Goal: Task Accomplishment & Management: Manage account settings

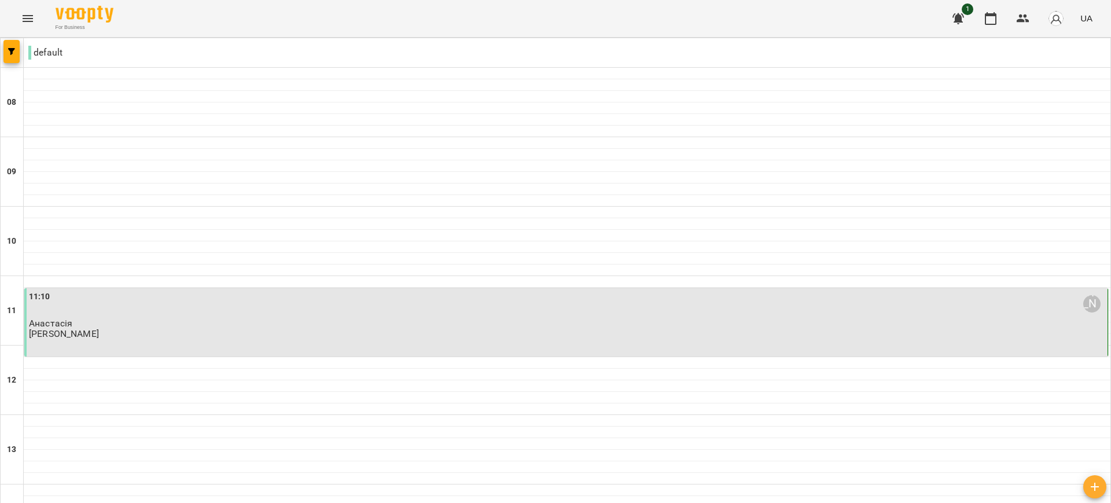
click at [1059, 19] on img "button" at bounding box center [1056, 18] width 16 height 16
click at [1048, 40] on span "[PERSON_NAME]" at bounding box center [1059, 44] width 73 height 14
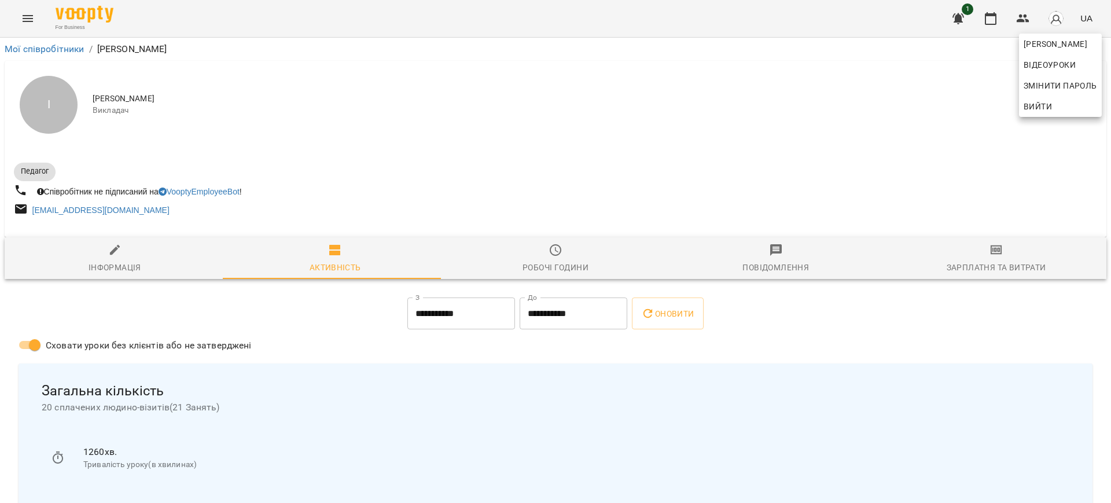
click at [669, 314] on div at bounding box center [555, 251] width 1111 height 503
click at [669, 314] on div "Інна Олексієнко Відеоуроки Змінити пароль Вийти" at bounding box center [555, 251] width 1111 height 503
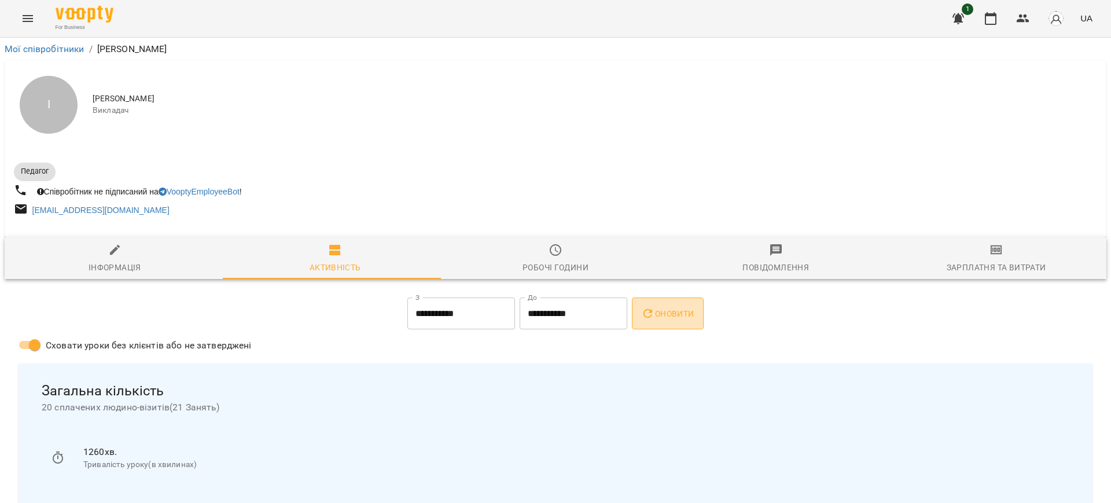
click at [679, 305] on button "Оновити" at bounding box center [667, 313] width 71 height 32
click at [1056, 20] on img "button" at bounding box center [1056, 18] width 16 height 16
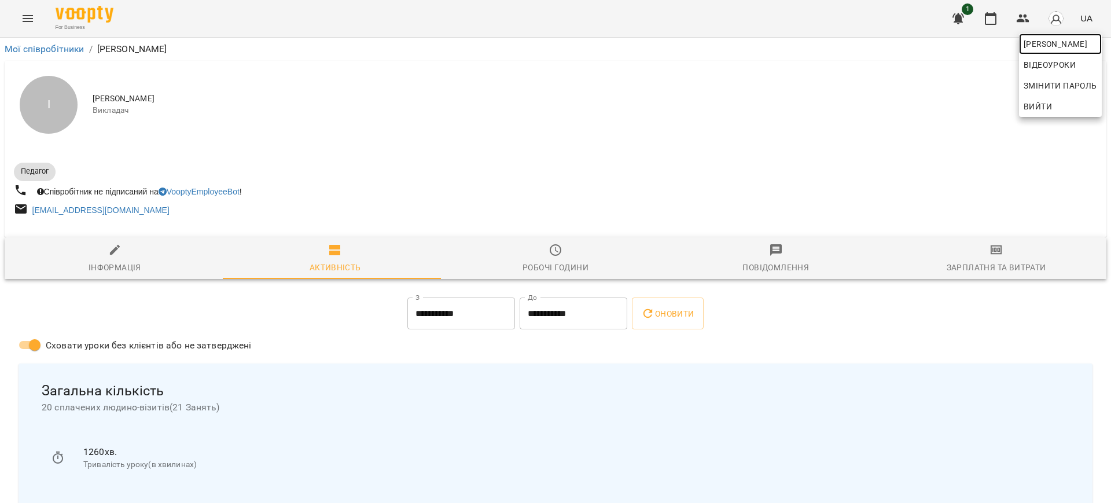
click at [1050, 43] on span "[PERSON_NAME]" at bounding box center [1059, 44] width 73 height 14
click at [108, 266] on div at bounding box center [555, 251] width 1111 height 503
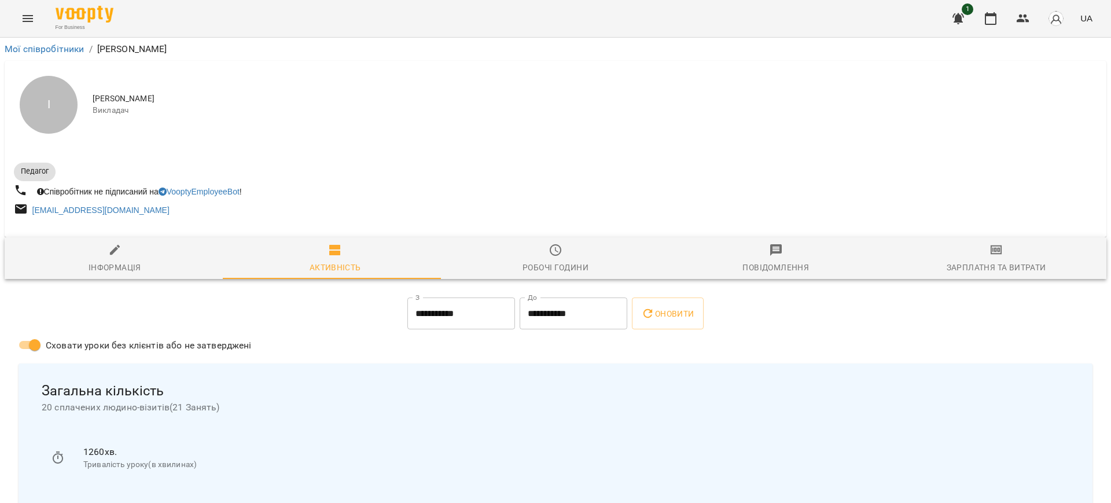
click at [115, 250] on icon "button" at bounding box center [115, 250] width 10 height 10
select select "**"
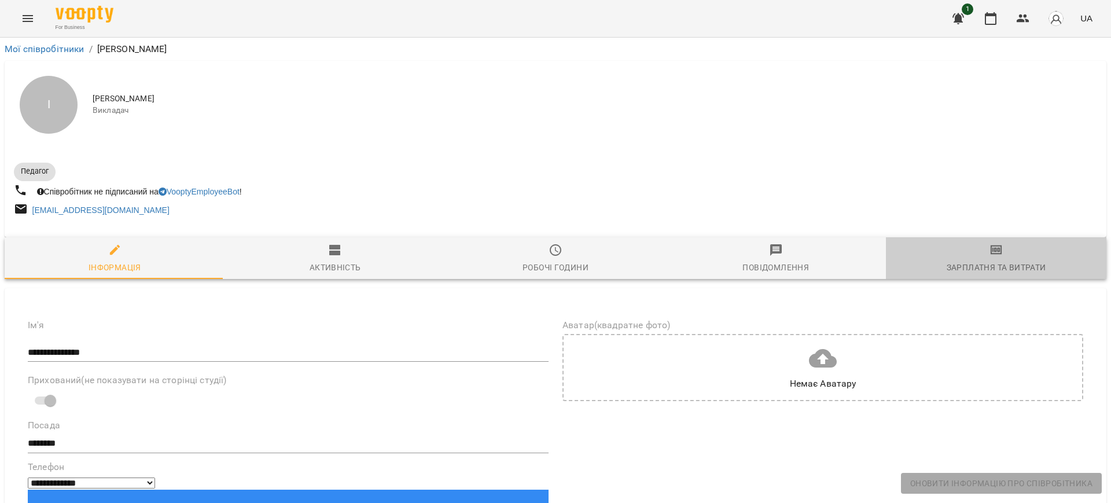
click at [990, 248] on icon "button" at bounding box center [996, 249] width 12 height 9
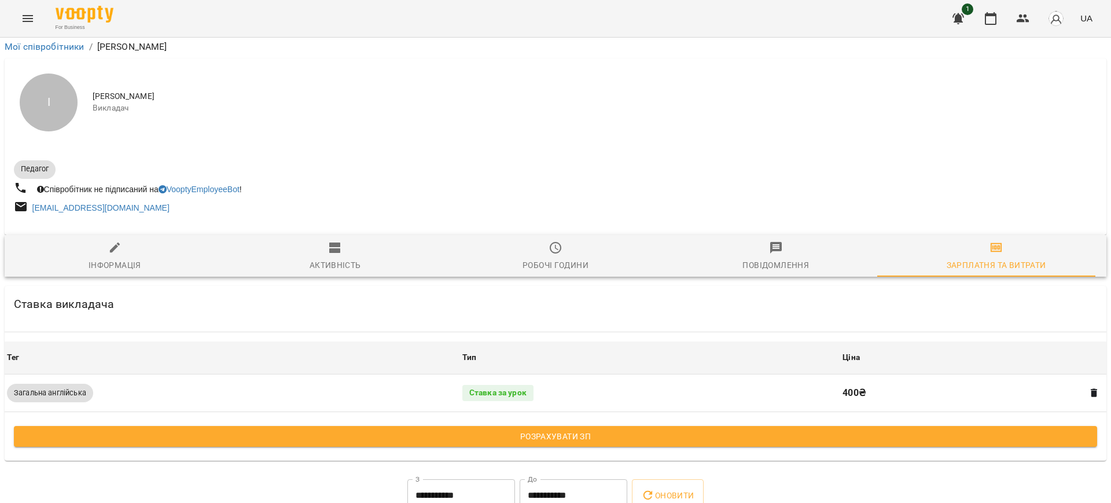
scroll to position [145, 0]
click at [672, 488] on span "Оновити" at bounding box center [667, 495] width 53 height 14
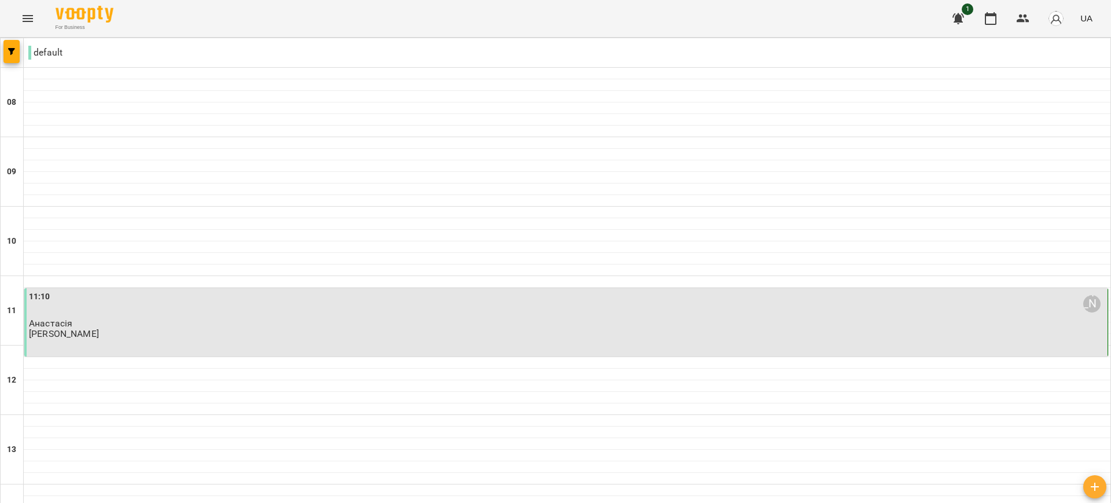
click at [956, 7] on button "button" at bounding box center [958, 19] width 28 height 28
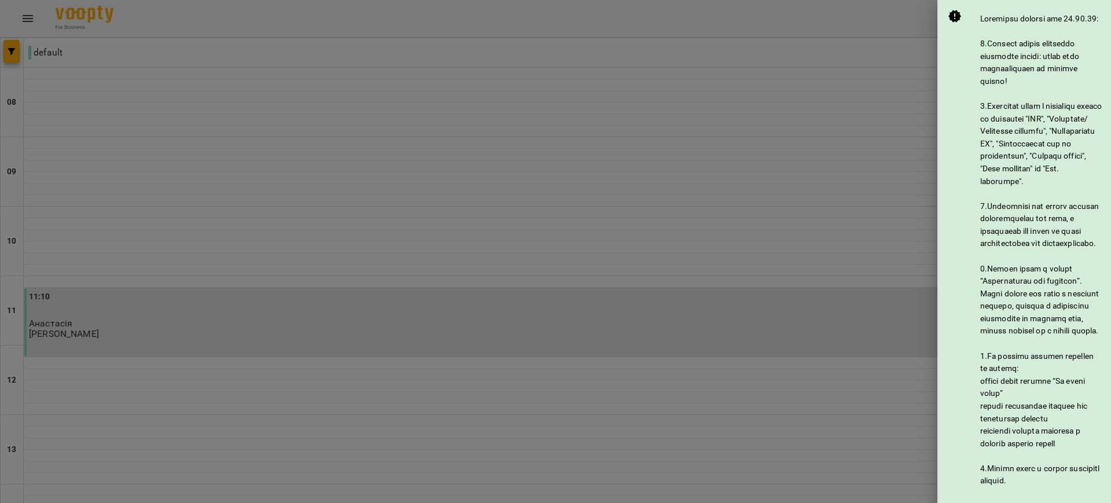
click at [915, 35] on div at bounding box center [555, 251] width 1111 height 503
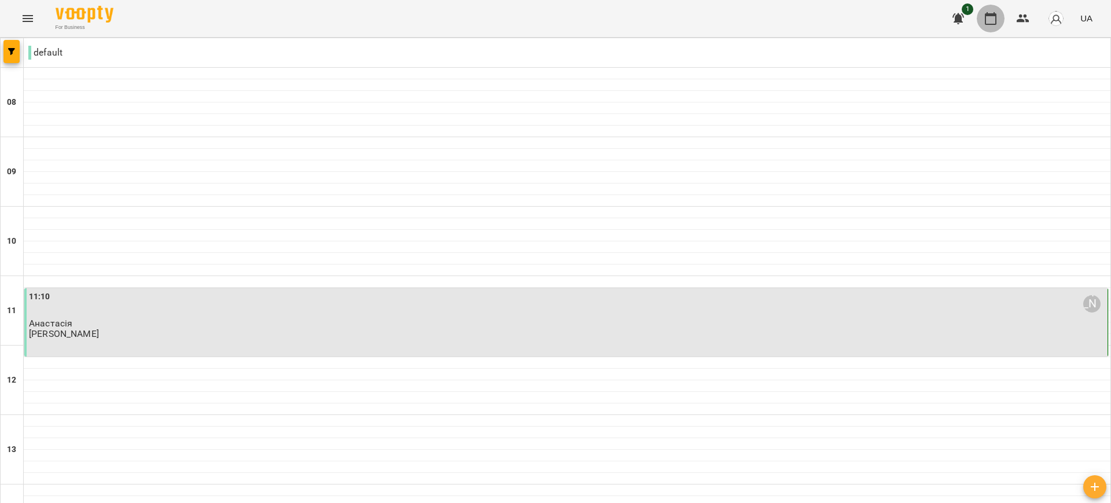
click at [991, 20] on icon "button" at bounding box center [990, 19] width 14 height 14
click at [40, 51] on p "default" at bounding box center [45, 53] width 34 height 14
click at [15, 51] on span "button" at bounding box center [11, 51] width 16 height 7
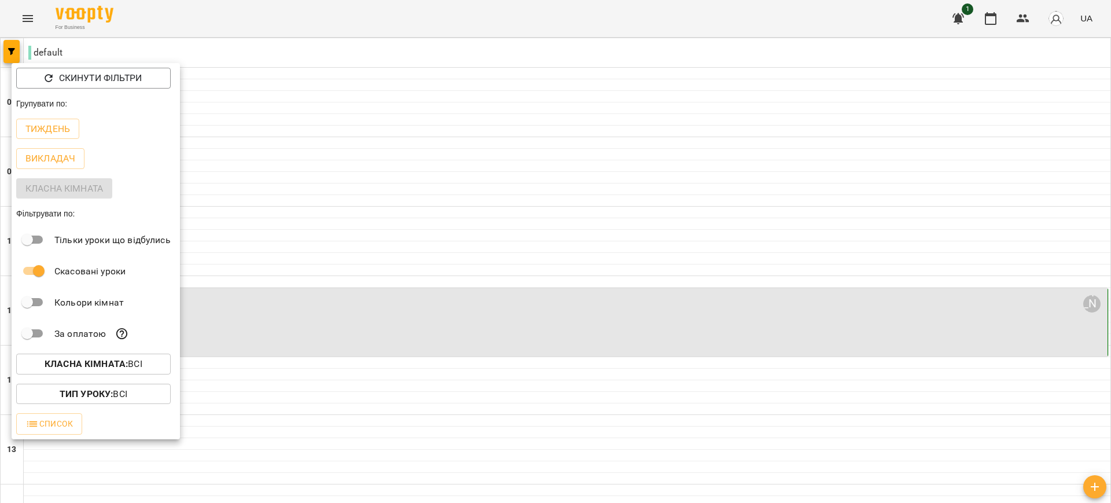
click at [278, 234] on div at bounding box center [555, 251] width 1111 height 503
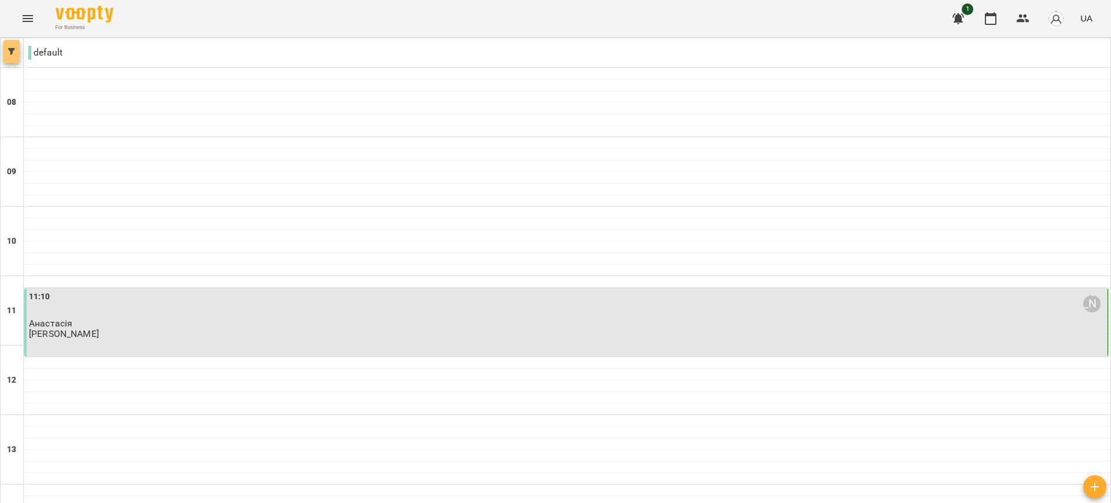
click at [10, 47] on button "button" at bounding box center [11, 51] width 16 height 23
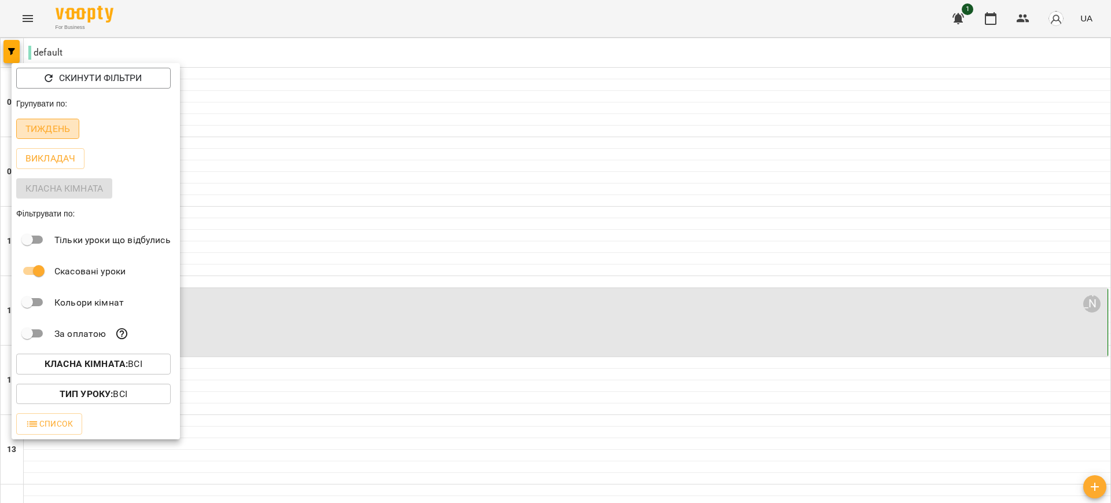
click at [48, 123] on p "Тиждень" at bounding box center [47, 129] width 45 height 14
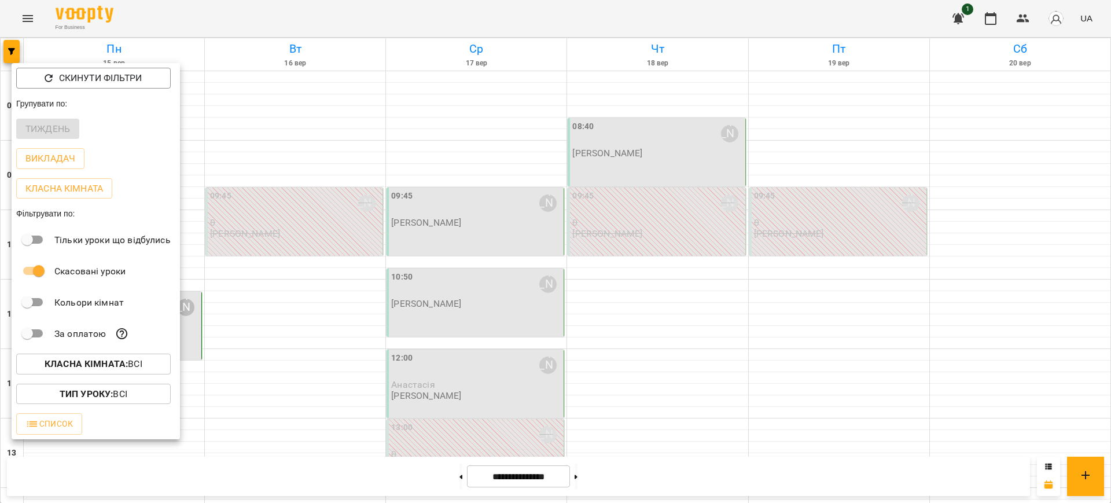
click at [271, 156] on div at bounding box center [555, 251] width 1111 height 503
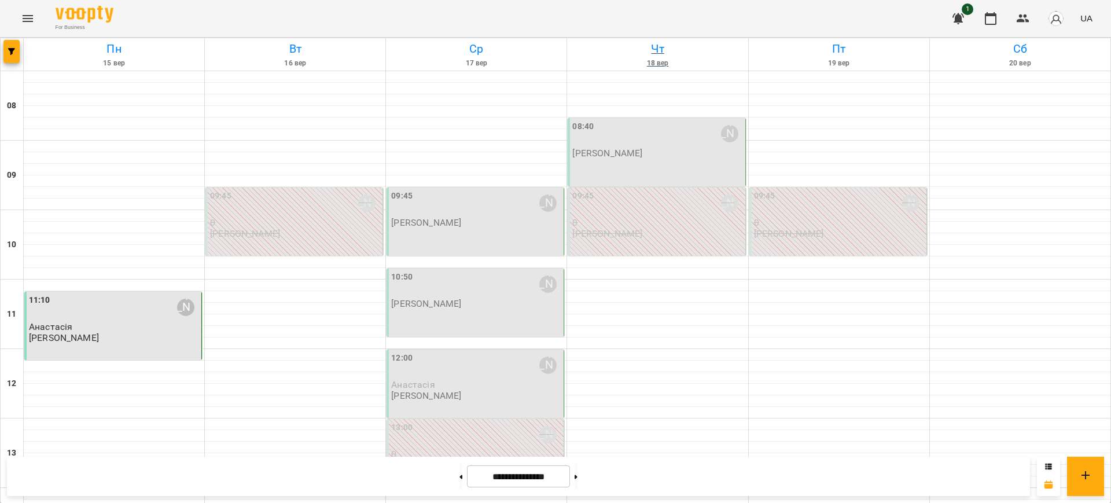
click at [723, 60] on h6 "18 вер" at bounding box center [657, 63] width 177 height 11
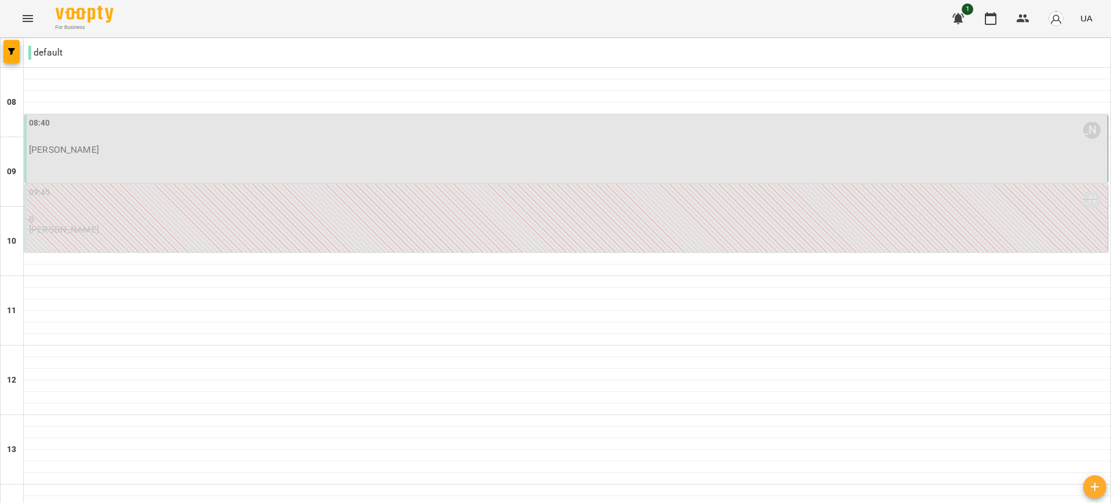
type input "**********"
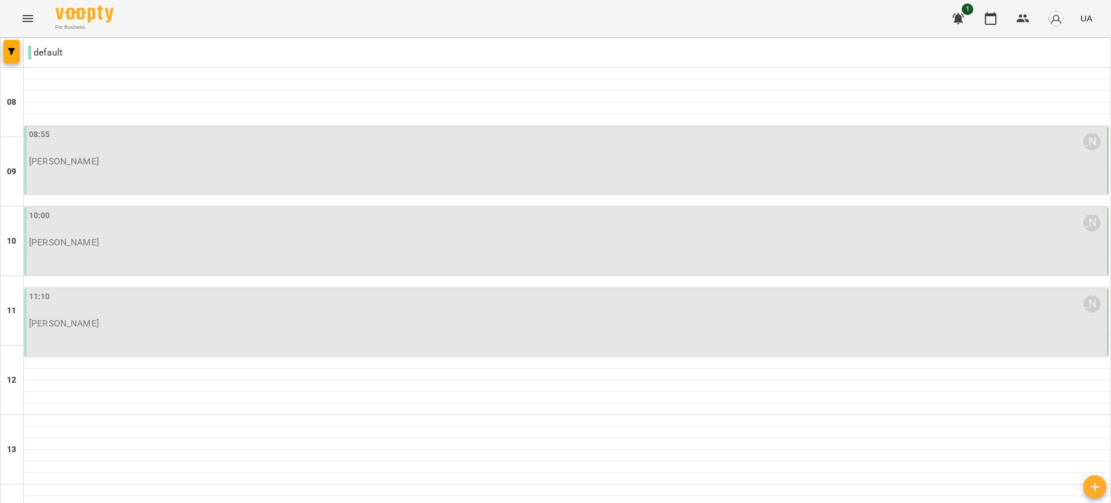
type input "**********"
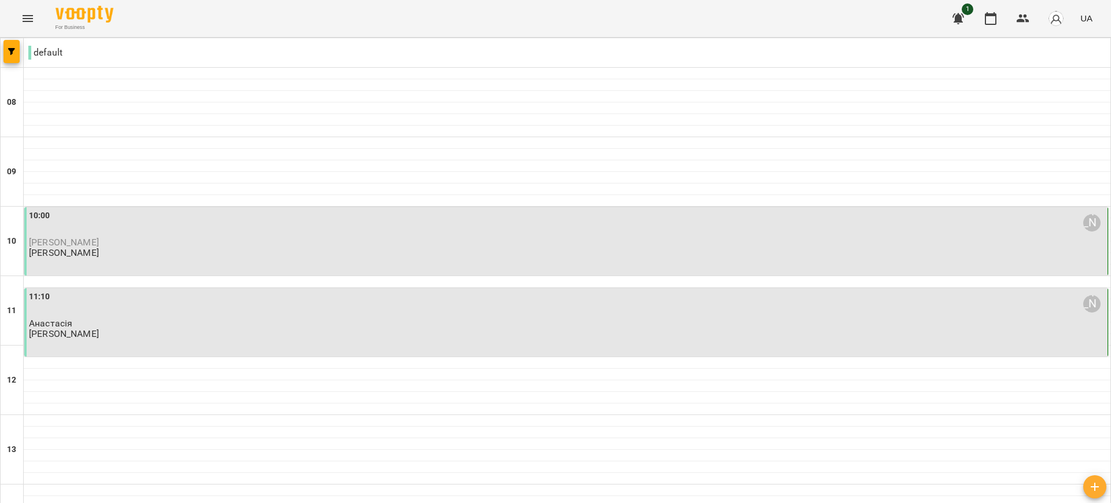
click at [340, 231] on div "10:00 [PERSON_NAME]" at bounding box center [567, 222] width 1076 height 27
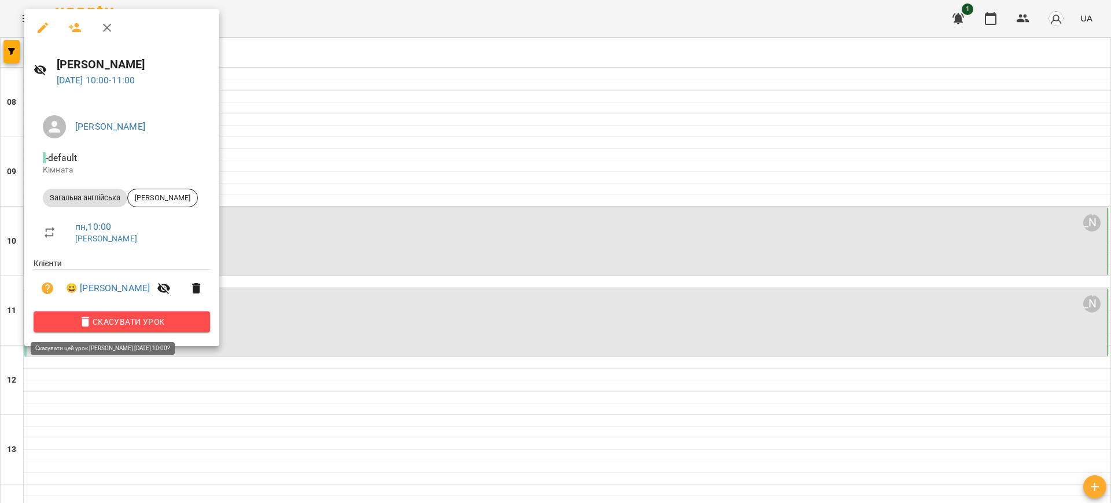
click at [134, 318] on span "Скасувати Урок" at bounding box center [122, 322] width 158 height 14
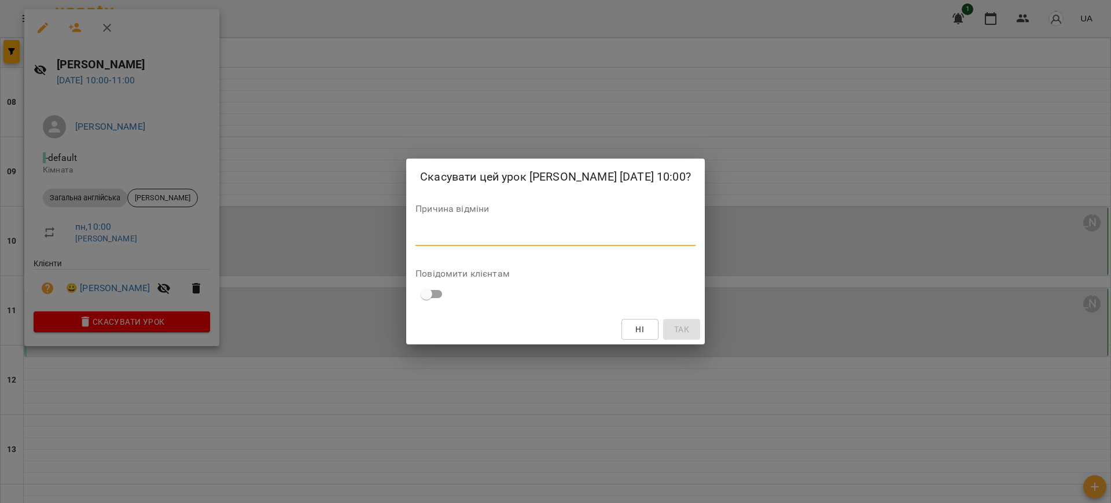
click at [436, 236] on textarea at bounding box center [555, 236] width 280 height 11
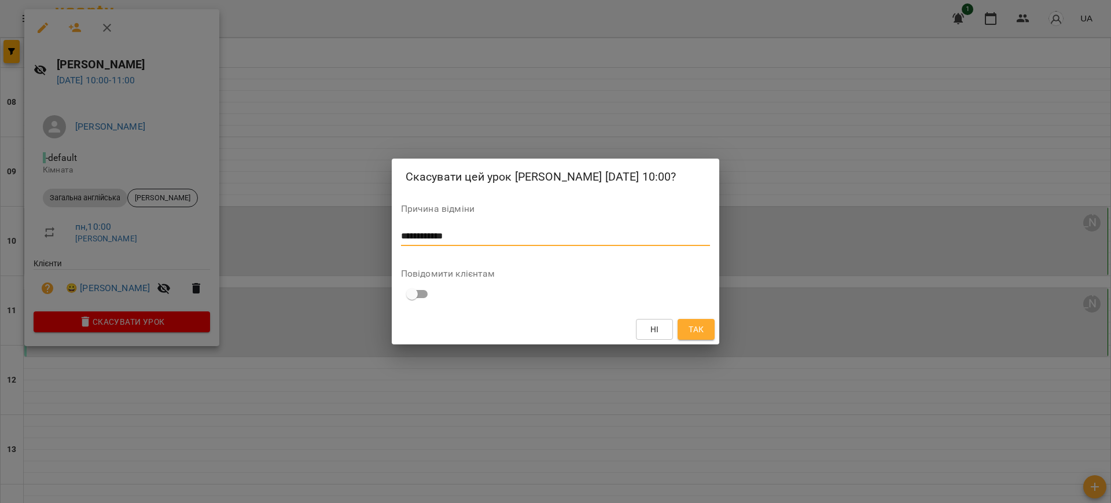
type textarea "**********"
click at [690, 324] on span "Так" at bounding box center [695, 329] width 15 height 14
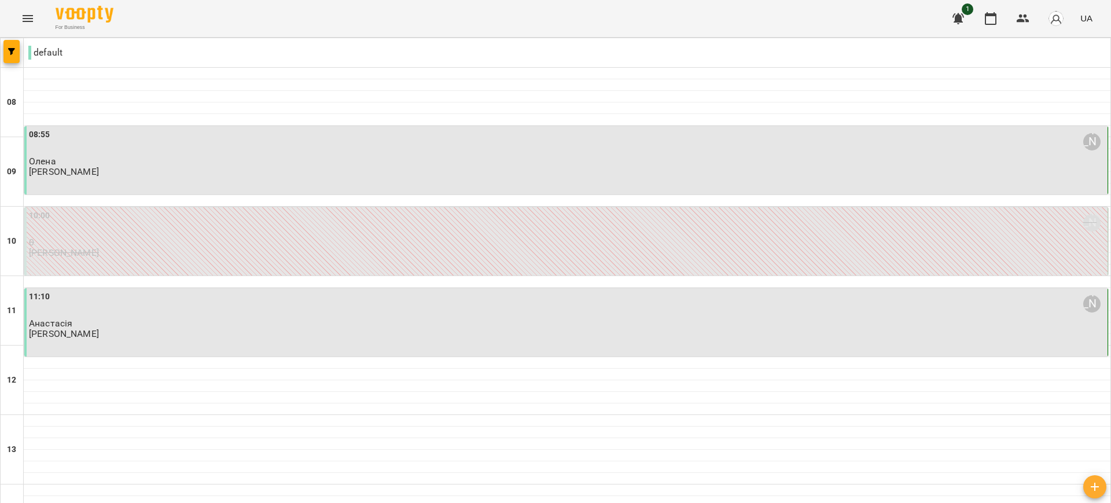
click at [303, 153] on div "08:55 Інна Олексієнко" at bounding box center [567, 141] width 1076 height 27
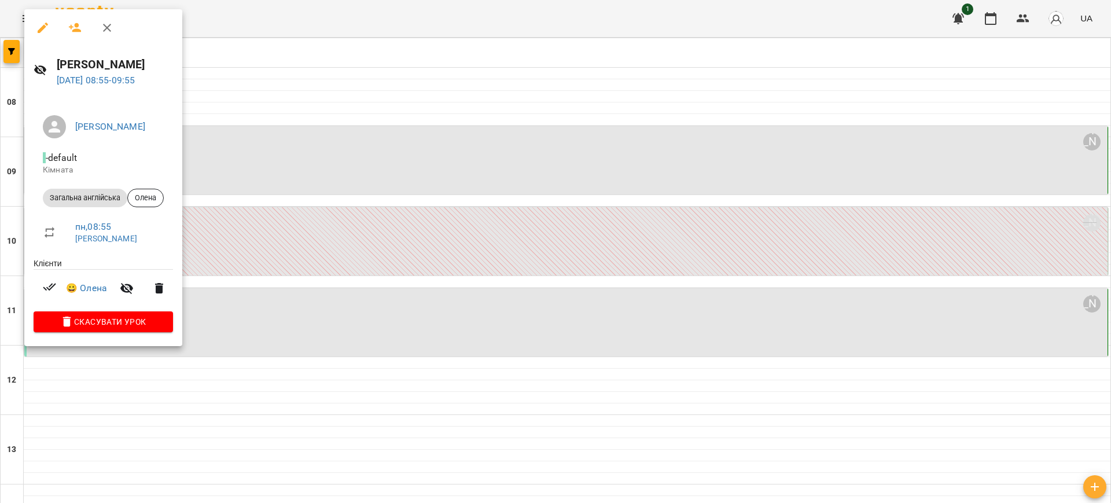
click at [342, 93] on div at bounding box center [555, 251] width 1111 height 503
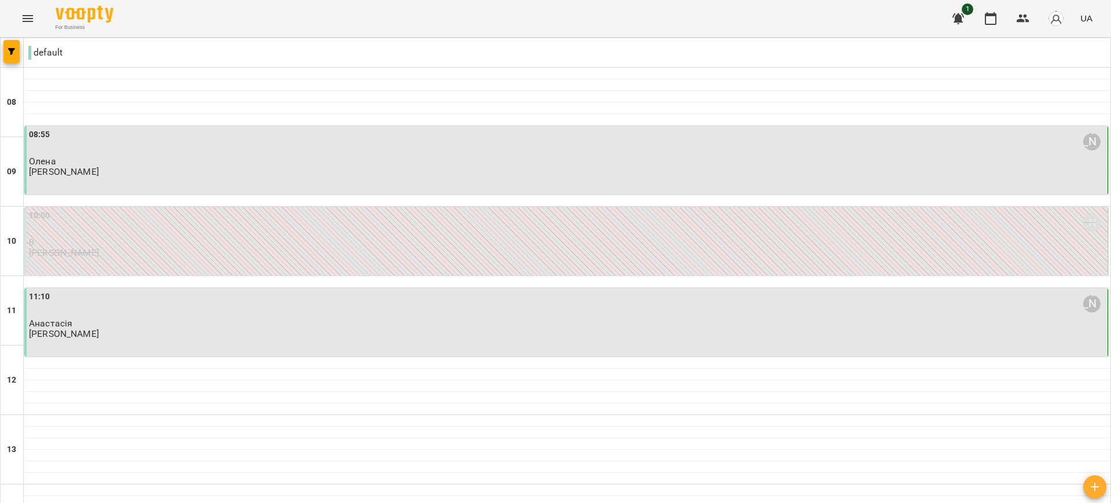
click at [199, 160] on p "Олена" at bounding box center [567, 161] width 1076 height 10
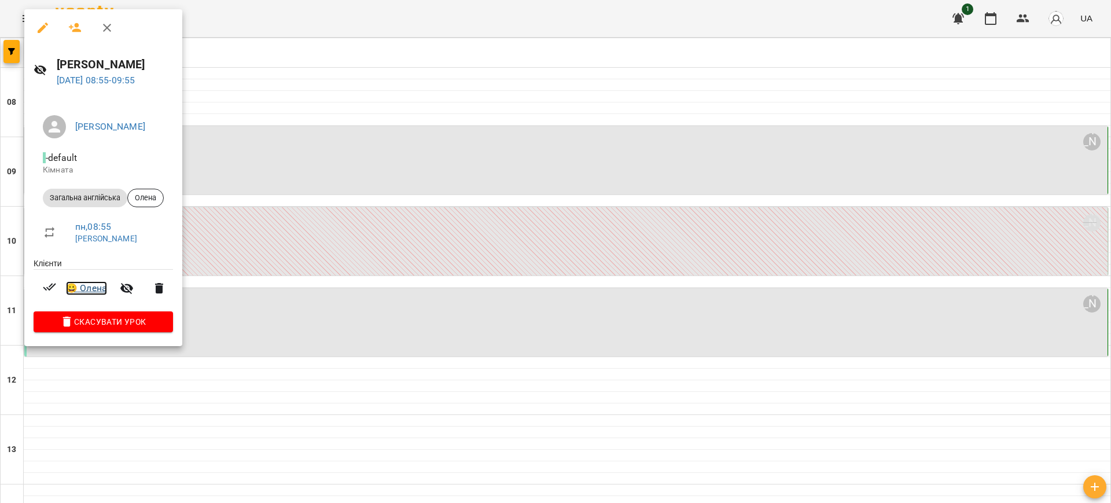
click at [90, 289] on link "😀 [PERSON_NAME]" at bounding box center [86, 288] width 41 height 14
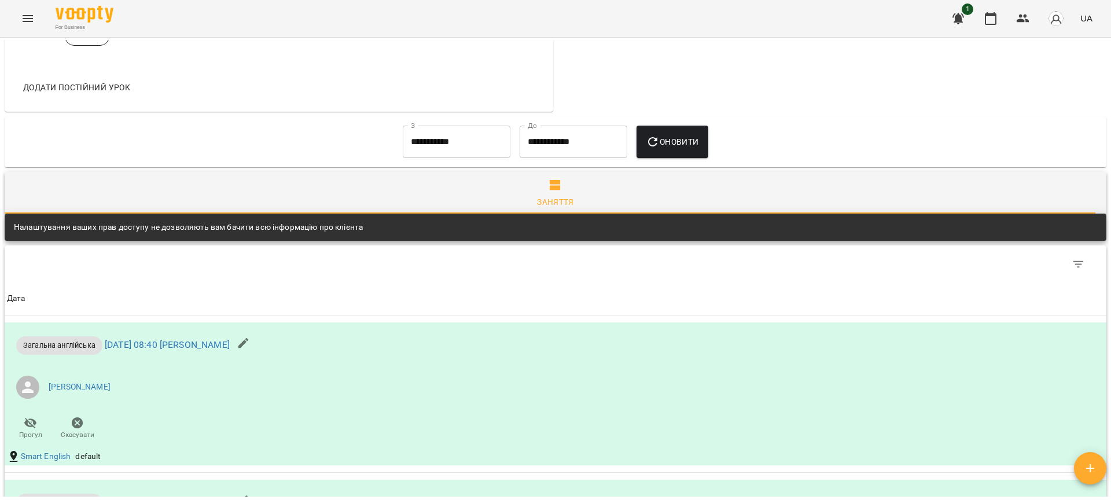
scroll to position [560, 0]
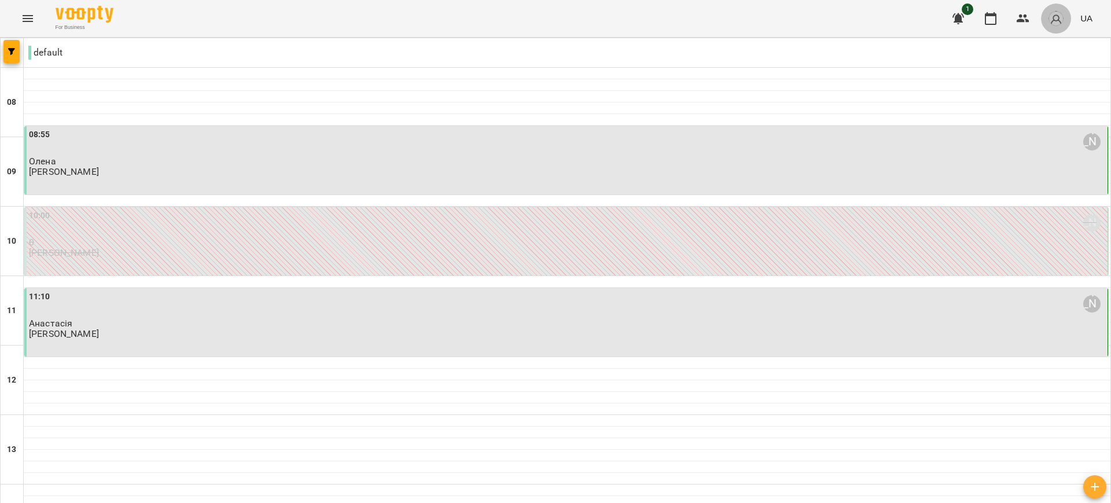
click at [1059, 18] on img "button" at bounding box center [1056, 18] width 16 height 16
click at [1055, 16] on img "button" at bounding box center [1056, 18] width 16 height 16
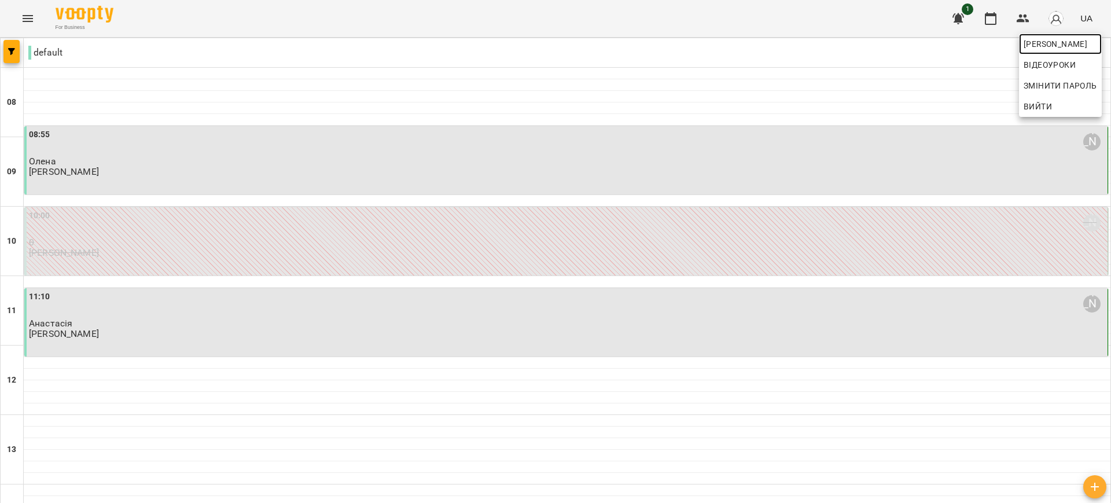
click at [1050, 40] on span "[PERSON_NAME]" at bounding box center [1059, 44] width 73 height 14
